Goal: Task Accomplishment & Management: Use online tool/utility

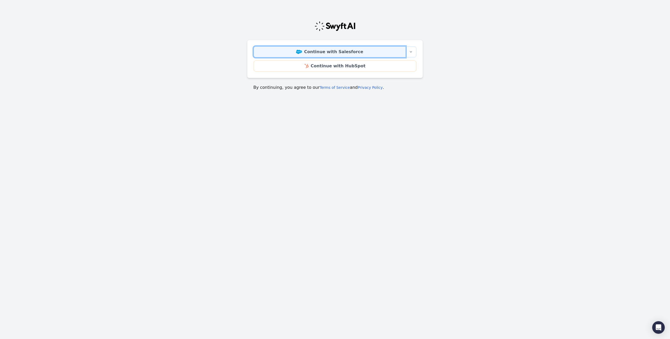
click at [325, 53] on link "Continue with Salesforce" at bounding box center [330, 51] width 152 height 11
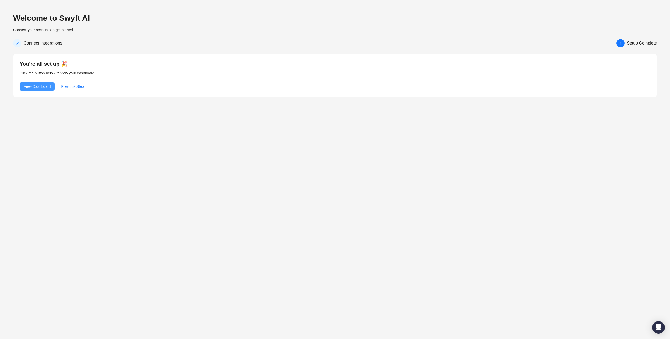
click at [47, 86] on span "View Dashboard" at bounding box center [37, 87] width 27 height 6
